Goal: Entertainment & Leisure: Browse casually

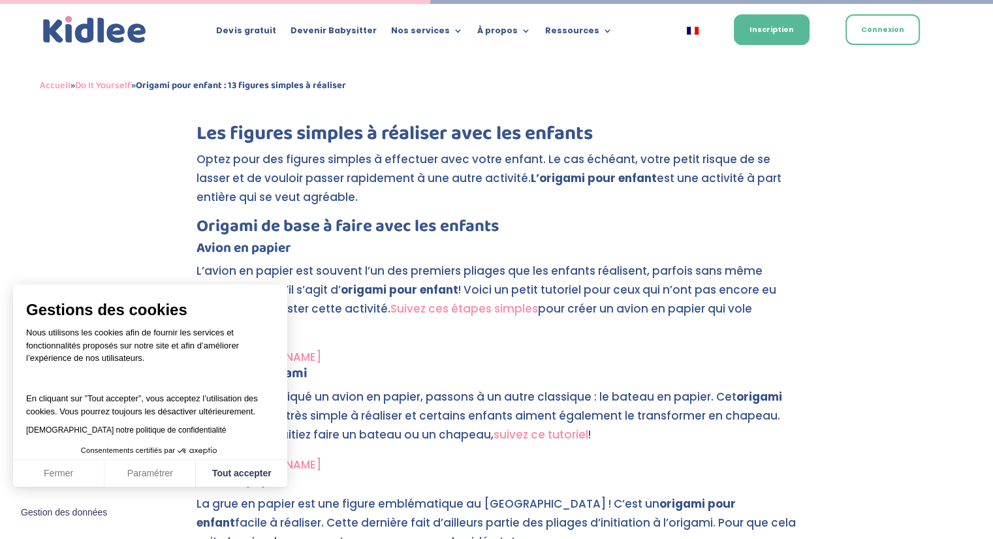
scroll to position [2116, 0]
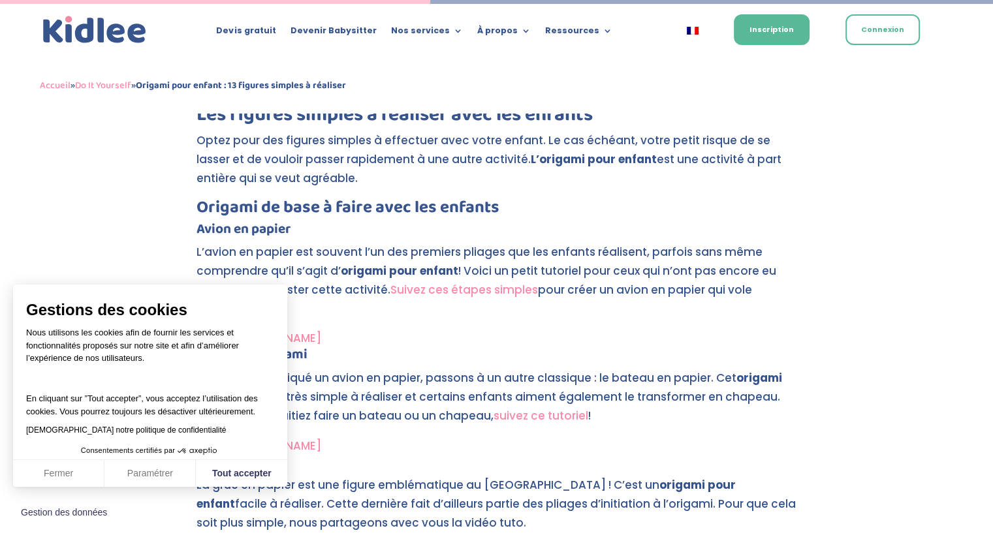
drag, startPoint x: 1001, startPoint y: 36, endPoint x: 977, endPoint y: 208, distance: 174.0
click at [44, 469] on button "Fermer" at bounding box center [58, 473] width 91 height 27
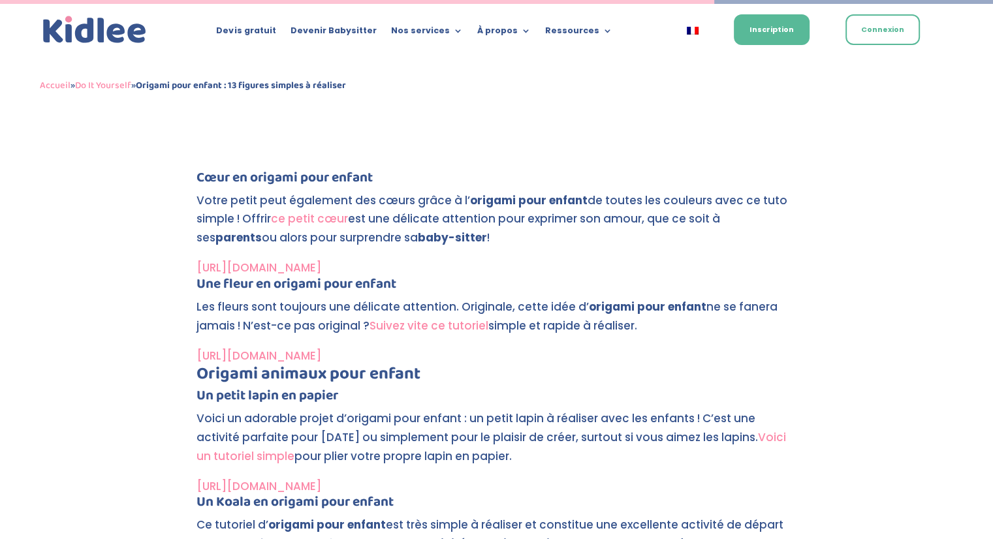
scroll to position [3525, 0]
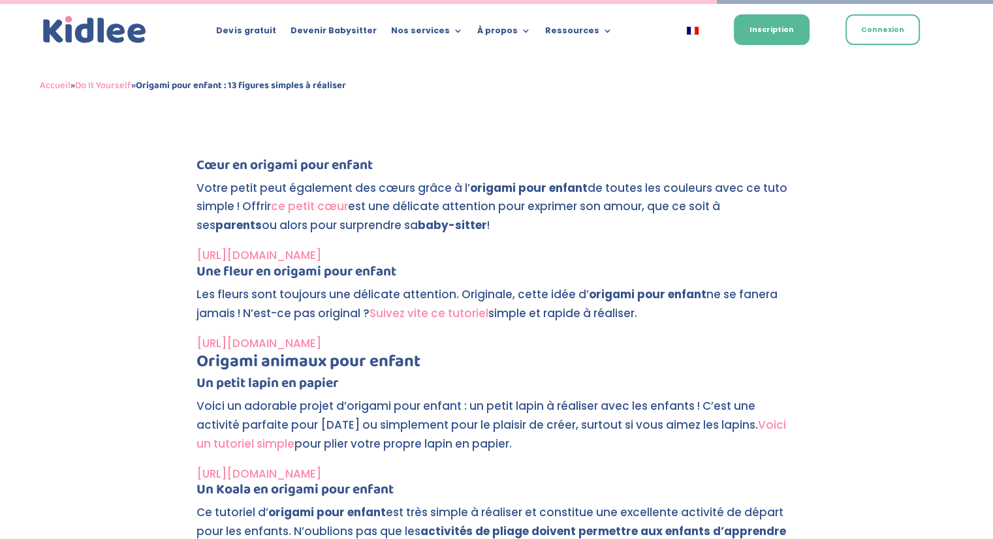
click at [431, 313] on link "Suivez vite ce tutoriel" at bounding box center [429, 314] width 119 height 16
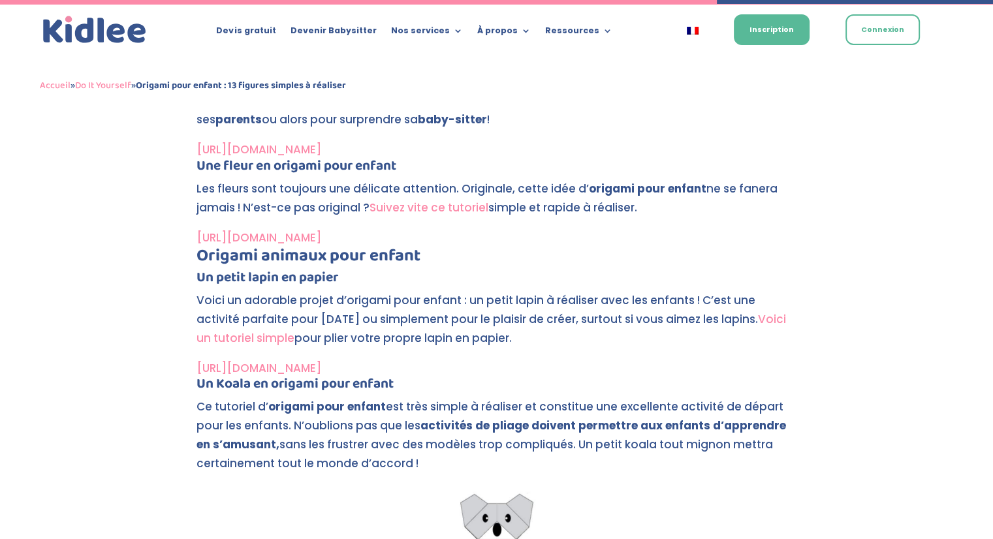
scroll to position [3525, 0]
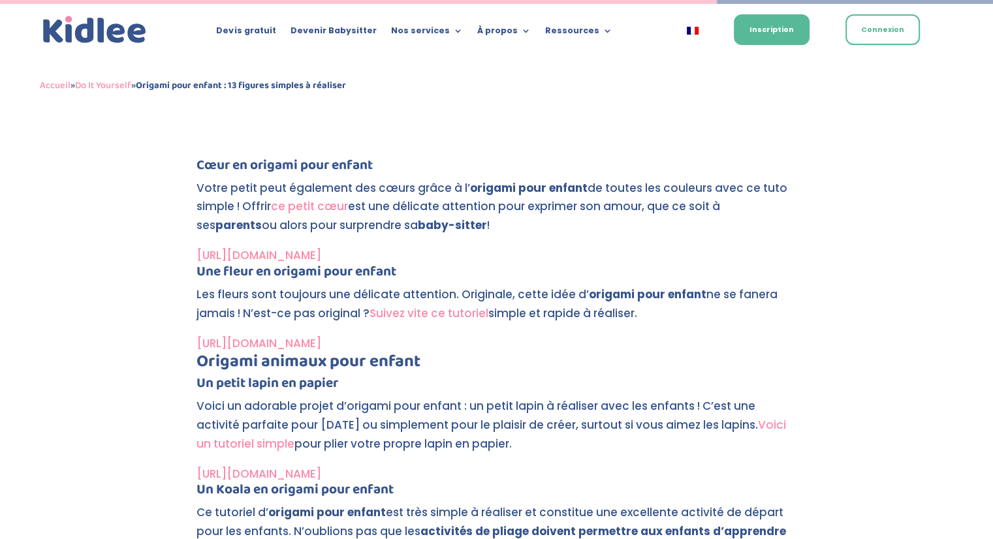
click at [321, 341] on link "[URL][DOMAIN_NAME]" at bounding box center [259, 344] width 125 height 16
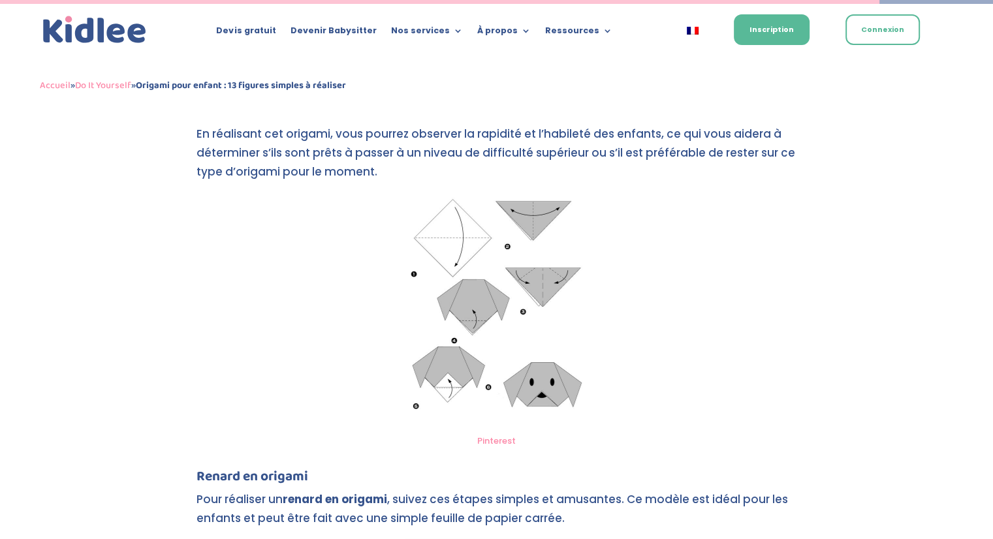
scroll to position [4338, 0]
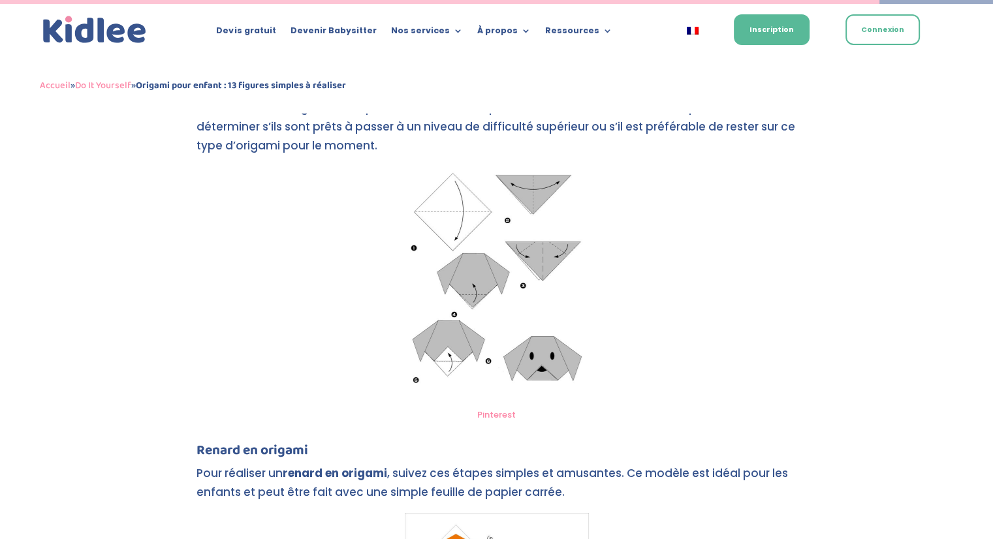
drag, startPoint x: 998, startPoint y: 27, endPoint x: 977, endPoint y: 379, distance: 352.6
click at [515, 348] on img at bounding box center [497, 284] width 184 height 235
click at [423, 251] on img at bounding box center [497, 284] width 184 height 235
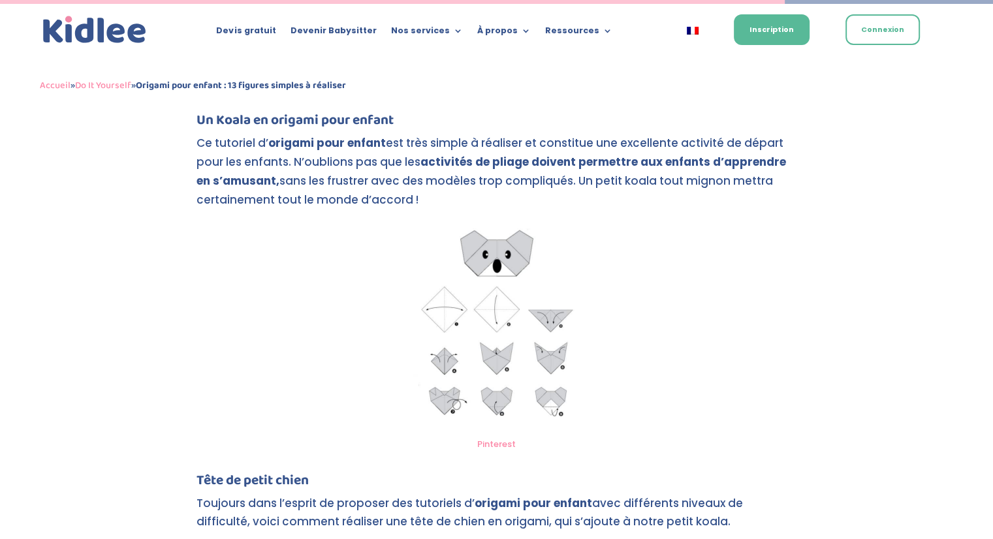
scroll to position [3859, 0]
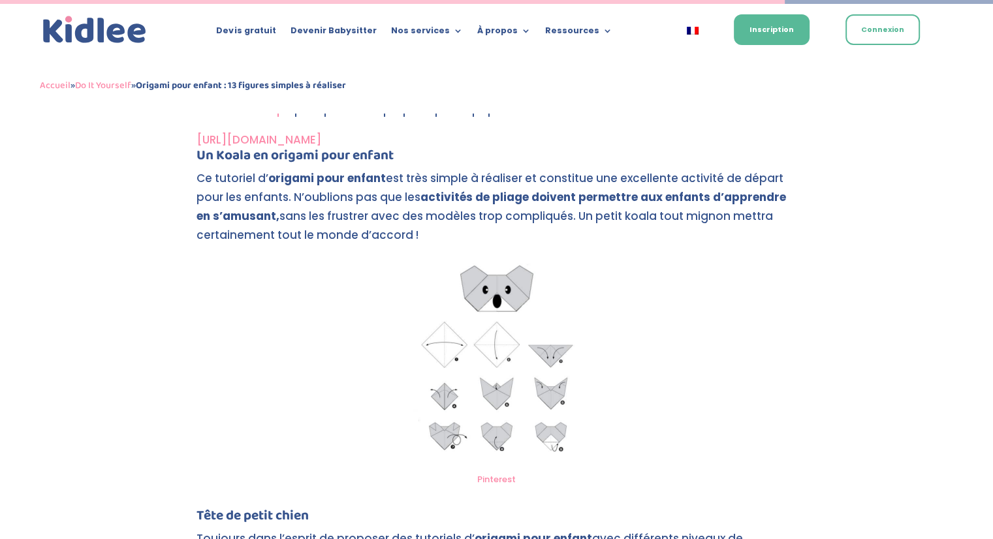
click at [475, 348] on img at bounding box center [497, 361] width 184 height 210
click at [475, 439] on img at bounding box center [497, 361] width 184 height 210
click at [321, 137] on link "[URL][DOMAIN_NAME]" at bounding box center [259, 140] width 125 height 16
